Goal: Task Accomplishment & Management: Use online tool/utility

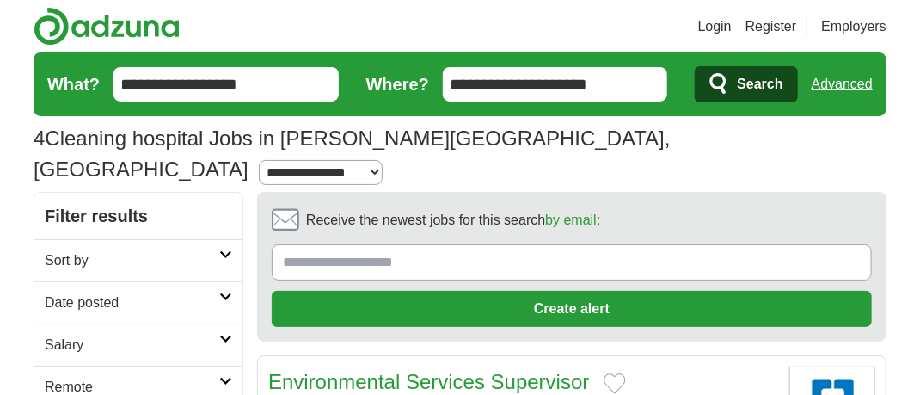
click at [752, 88] on span "Search" at bounding box center [760, 84] width 46 height 34
drag, startPoint x: 750, startPoint y: 83, endPoint x: 772, endPoint y: 66, distance: 27.5
click at [757, 76] on span "Search" at bounding box center [760, 84] width 46 height 34
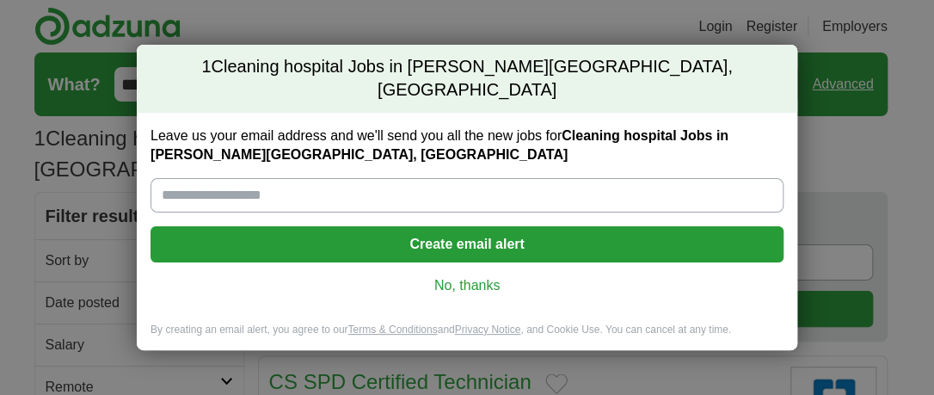
click at [930, 62] on div "1 Cleaning hospital Jobs in Mayfield Heights, OH Leave us your email address an…" at bounding box center [467, 197] width 934 height 395
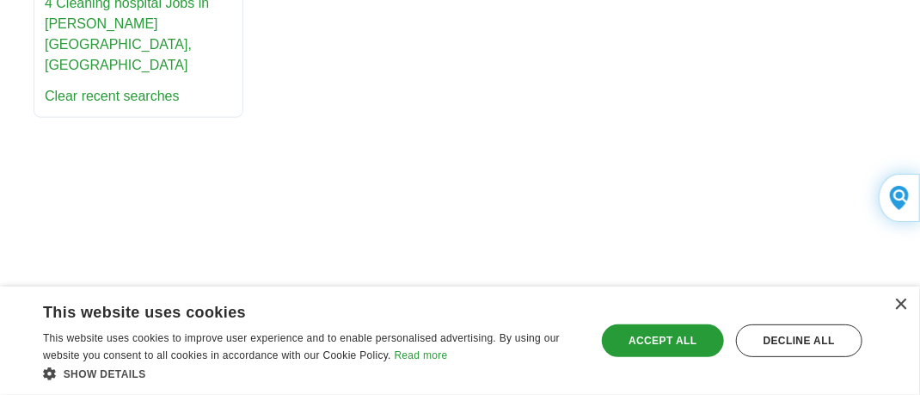
scroll to position [581, 0]
